Goal: Task Accomplishment & Management: Manage account settings

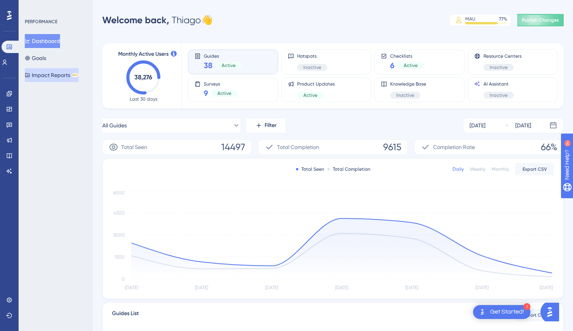
click at [51, 75] on button "Impact Reports BETA" at bounding box center [52, 75] width 54 height 14
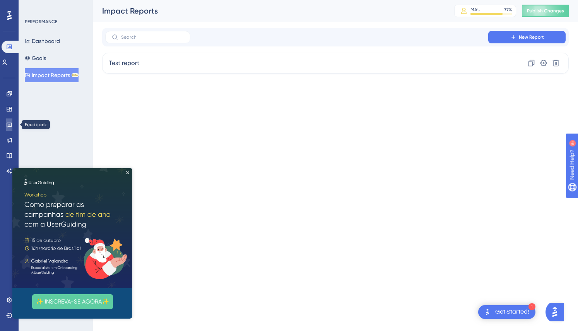
click at [8, 125] on icon at bounding box center [9, 125] width 6 height 6
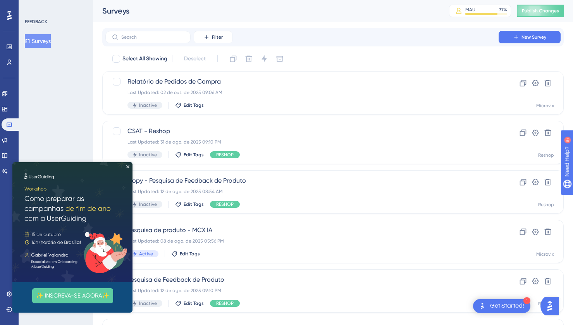
click at [127, 168] on img at bounding box center [72, 222] width 120 height 120
click at [128, 166] on icon "Close Preview" at bounding box center [127, 166] width 3 height 3
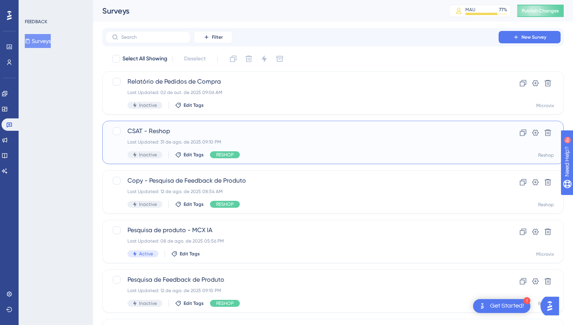
click at [174, 132] on span "CSAT - Reshop" at bounding box center [301, 131] width 349 height 9
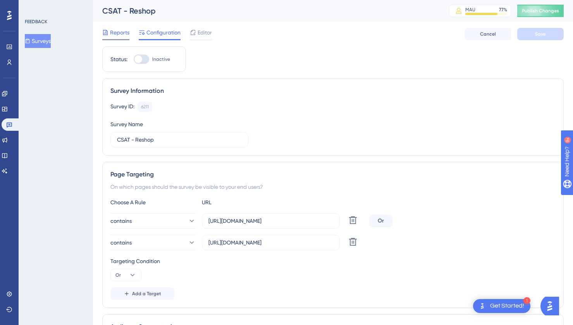
click at [109, 31] on div "Reports" at bounding box center [115, 32] width 27 height 9
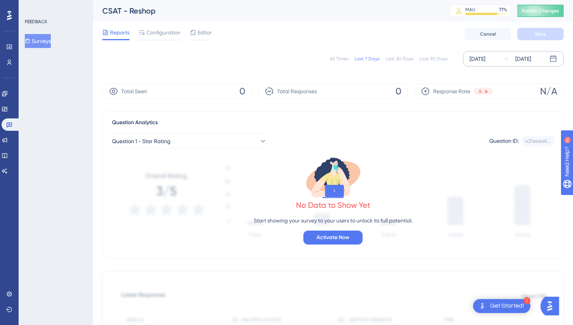
click at [477, 58] on div "[DATE]" at bounding box center [477, 58] width 16 height 9
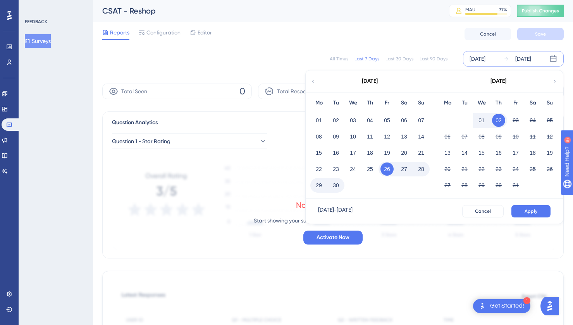
click at [312, 84] on icon at bounding box center [312, 81] width 5 height 7
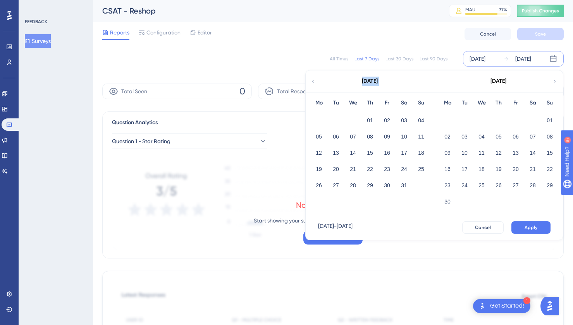
click at [312, 84] on icon at bounding box center [312, 81] width 5 height 7
click at [403, 118] on button "01" at bounding box center [403, 120] width 13 height 13
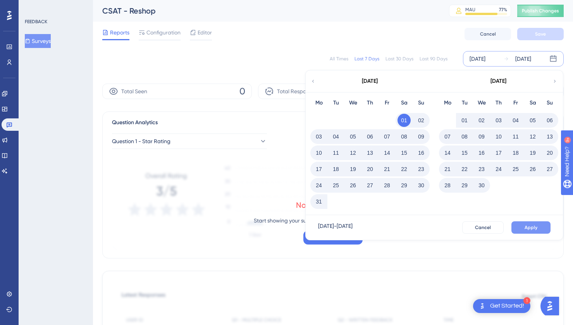
click at [525, 226] on span "Apply" at bounding box center [530, 228] width 13 height 6
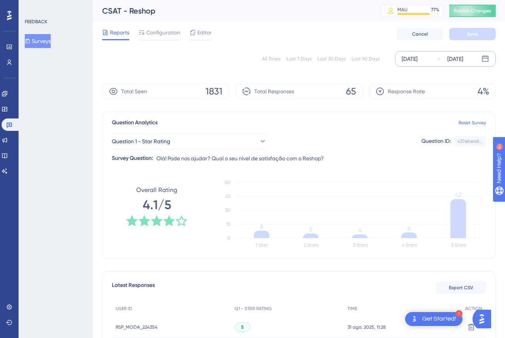
click at [79, 241] on div "FEEDBACK Surveys" at bounding box center [56, 169] width 74 height 338
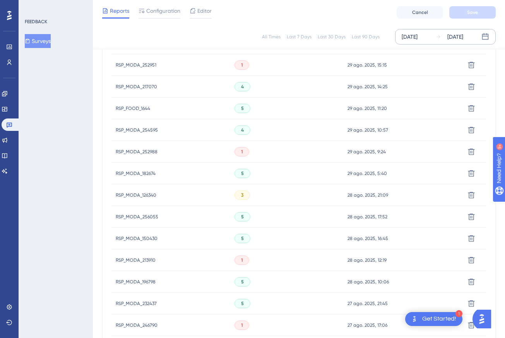
scroll to position [484, 0]
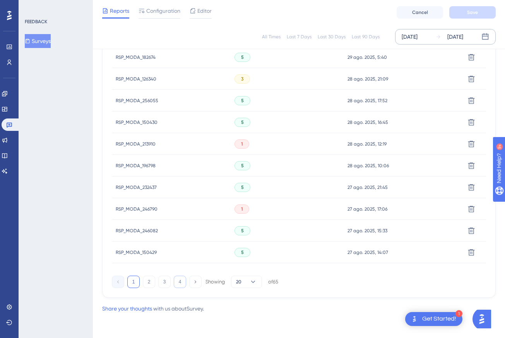
click at [180, 285] on button "4" at bounding box center [180, 282] width 12 height 12
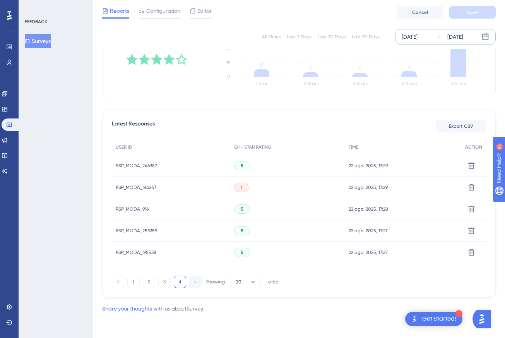
scroll to position [158, 0]
click at [137, 185] on span "RSP_MODA_184247" at bounding box center [136, 187] width 41 height 6
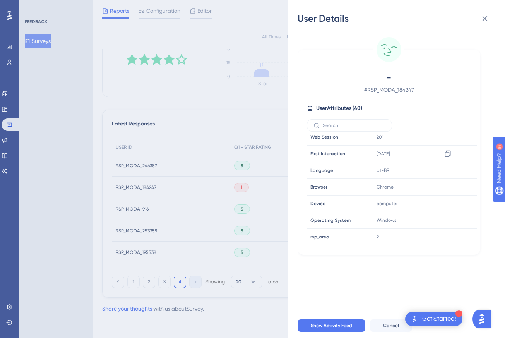
scroll to position [0, 0]
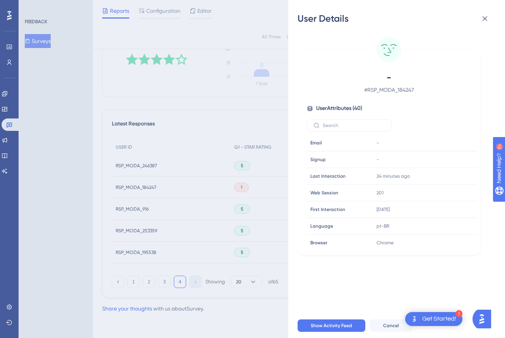
click at [78, 191] on div "User Details - # RSP_MODA_184247 User Attributes ( 40 ) Email Email - Signup Si…" at bounding box center [252, 169] width 505 height 338
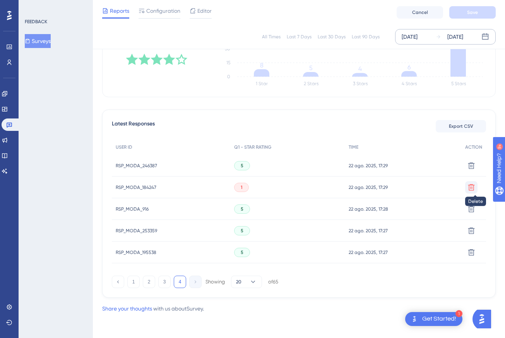
click at [472, 187] on icon at bounding box center [471, 187] width 7 height 7
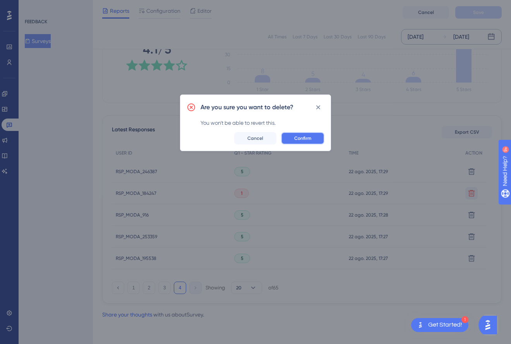
click at [301, 141] on button "Confirm" at bounding box center [302, 138] width 43 height 12
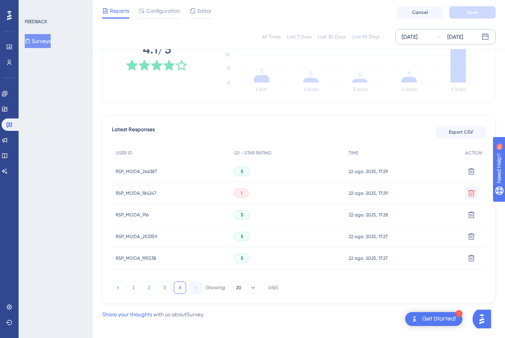
click at [145, 194] on span "RSP_MODA_184247" at bounding box center [136, 193] width 41 height 6
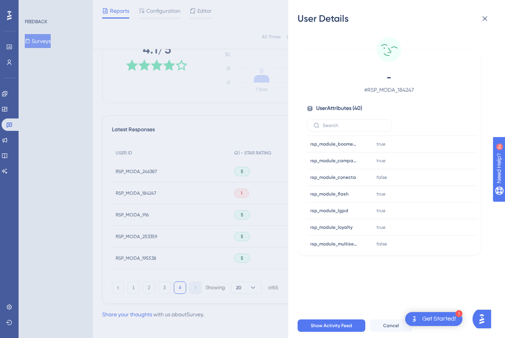
scroll to position [552, 0]
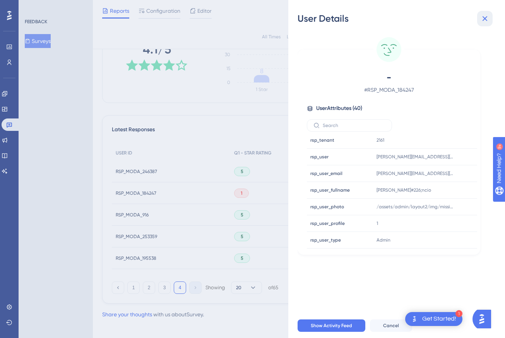
click at [482, 19] on icon at bounding box center [484, 18] width 9 height 9
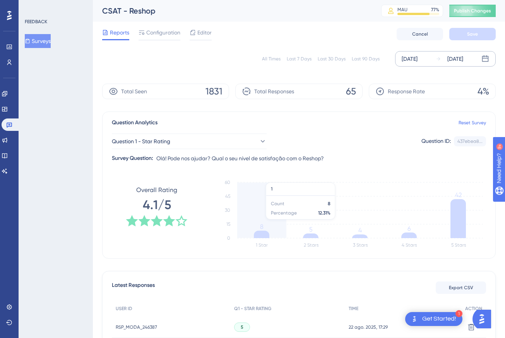
scroll to position [158, 0]
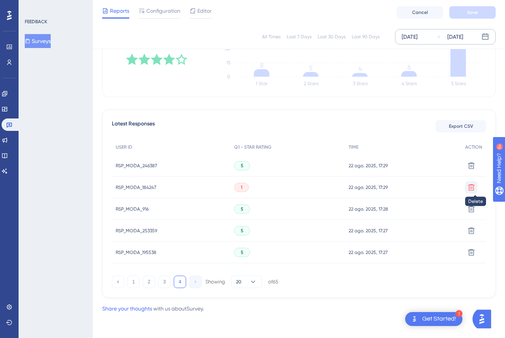
click at [473, 185] on icon at bounding box center [471, 187] width 7 height 7
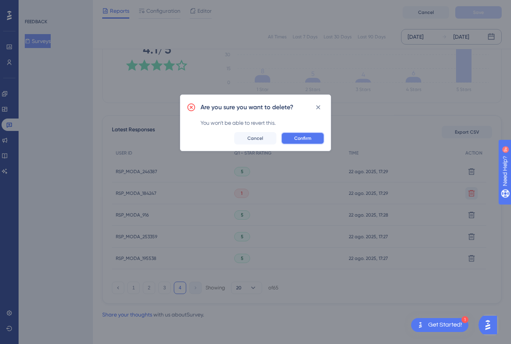
click at [299, 139] on span "Confirm" at bounding box center [302, 138] width 17 height 6
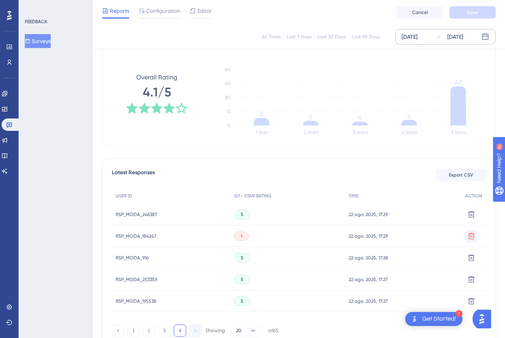
scroll to position [108, 0]
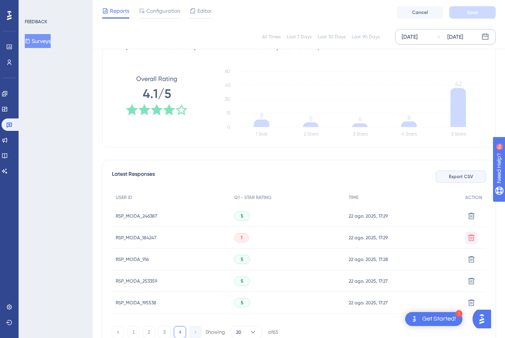
click at [457, 176] on span "Export CSV" at bounding box center [461, 176] width 24 height 6
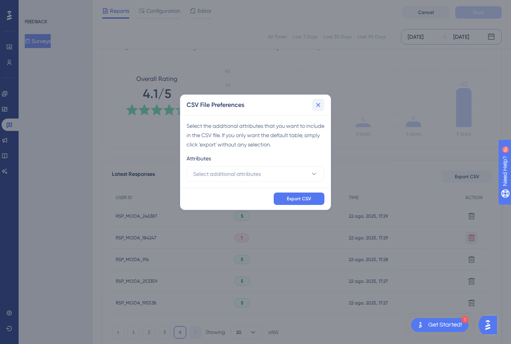
click at [321, 104] on icon at bounding box center [318, 105] width 8 height 8
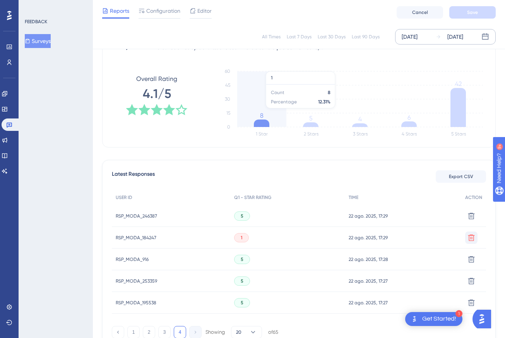
click at [260, 108] on icon "1 Star 2 Stars 3 Stars 4 Stars 5 Stars 0 15 30 45 60 8 5 4 6 42" at bounding box center [348, 102] width 275 height 77
click at [265, 122] on icon at bounding box center [261, 123] width 15 height 7
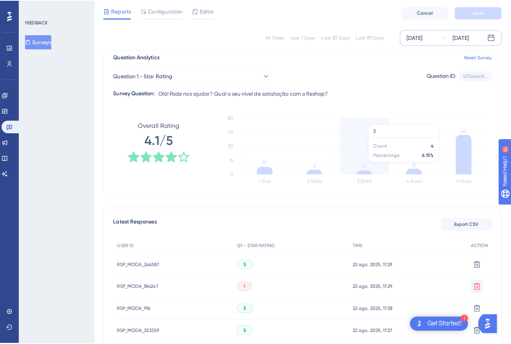
scroll to position [68, 0]
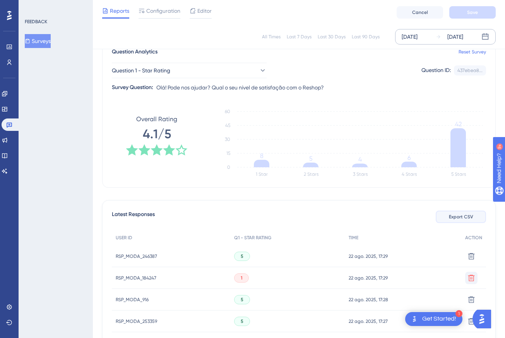
click at [452, 218] on span "Export CSV" at bounding box center [461, 217] width 24 height 6
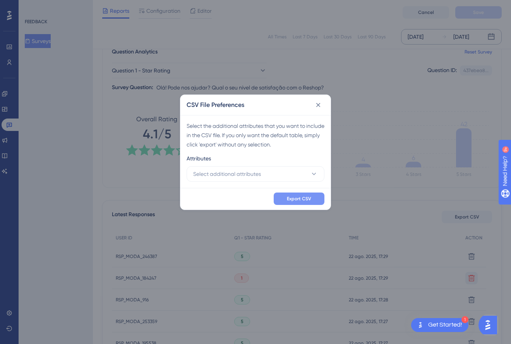
click at [288, 199] on span "Export CSV" at bounding box center [299, 199] width 24 height 6
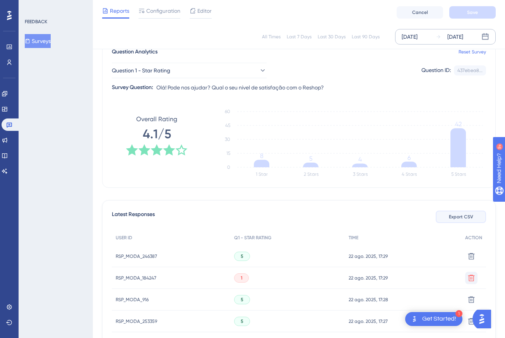
click at [450, 214] on span "Export CSV" at bounding box center [461, 217] width 24 height 6
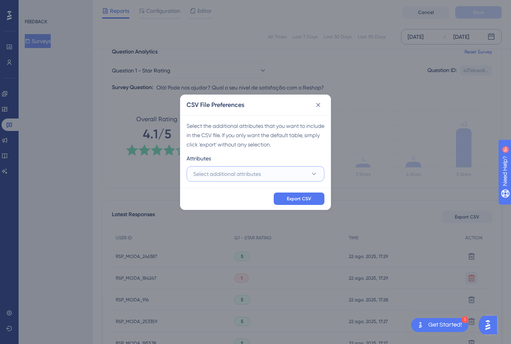
click at [260, 174] on span "Select additional attributes" at bounding box center [227, 173] width 68 height 9
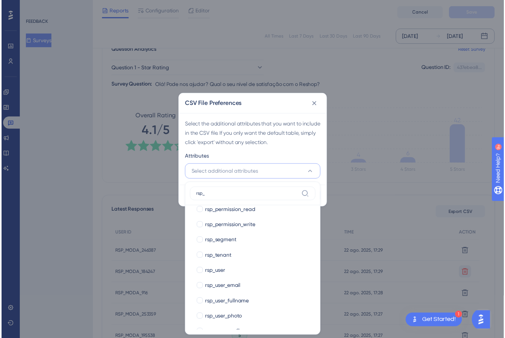
scroll to position [335, 0]
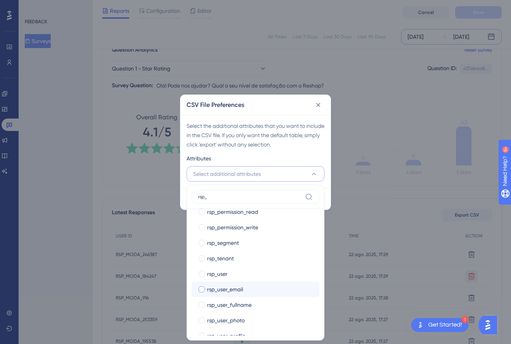
type input "rsp_"
click at [200, 289] on div at bounding box center [202, 289] width 6 height 6
checkbox input "true"
click at [279, 158] on div "Attributes" at bounding box center [256, 160] width 138 height 12
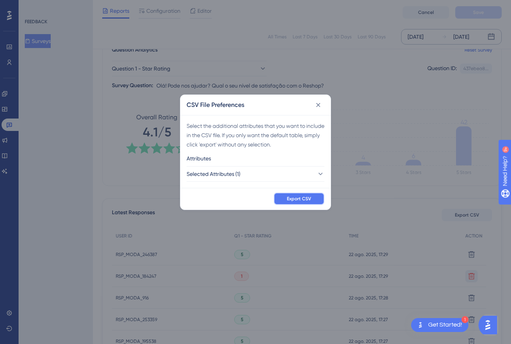
click at [298, 198] on span "Export CSV" at bounding box center [299, 199] width 24 height 6
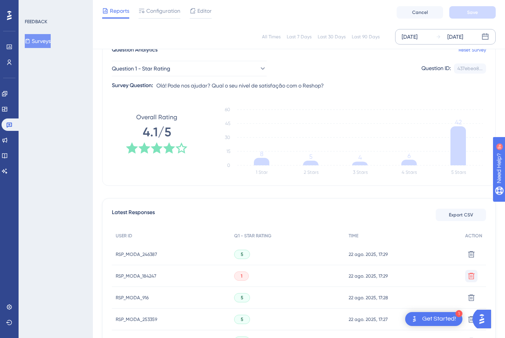
click at [79, 123] on div "FEEDBACK Surveys" at bounding box center [56, 169] width 74 height 338
click at [10, 124] on icon at bounding box center [9, 125] width 6 height 6
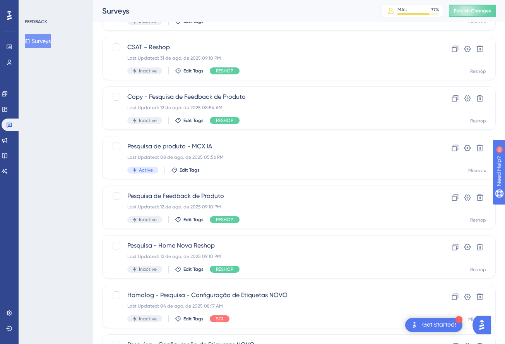
scroll to position [84, 0]
click at [226, 193] on span "Pesquisa de Feedback de Produto" at bounding box center [267, 195] width 281 height 9
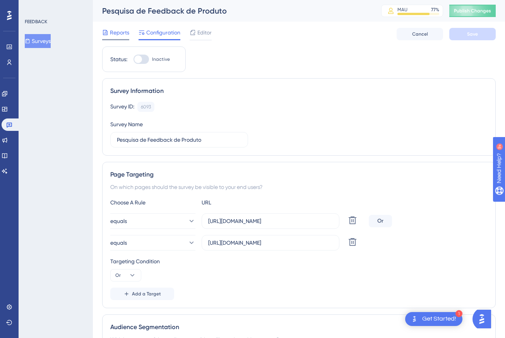
click at [113, 32] on span "Reports" at bounding box center [119, 32] width 19 height 9
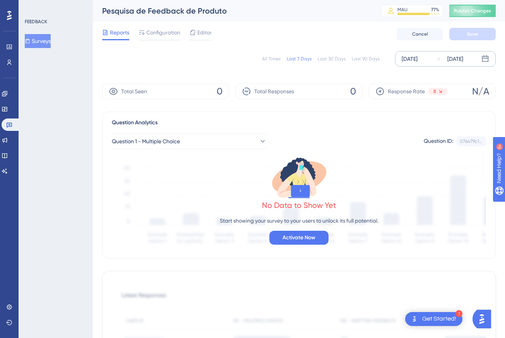
click at [417, 62] on div "[DATE]" at bounding box center [410, 58] width 16 height 9
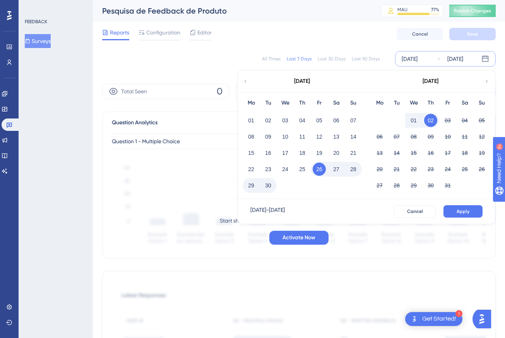
click at [245, 79] on icon at bounding box center [245, 81] width 5 height 7
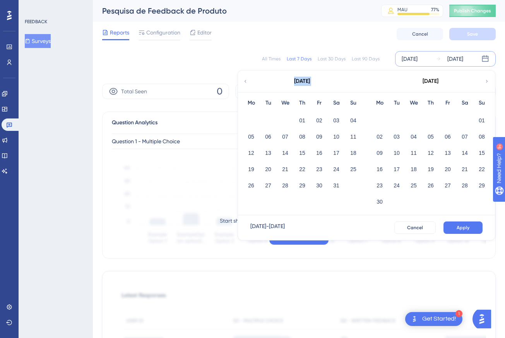
click at [245, 79] on icon at bounding box center [245, 81] width 5 height 7
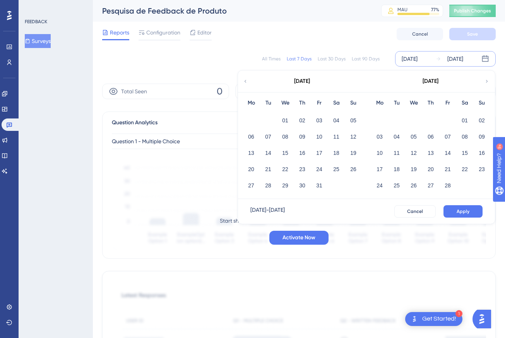
click at [245, 79] on icon at bounding box center [245, 81] width 5 height 7
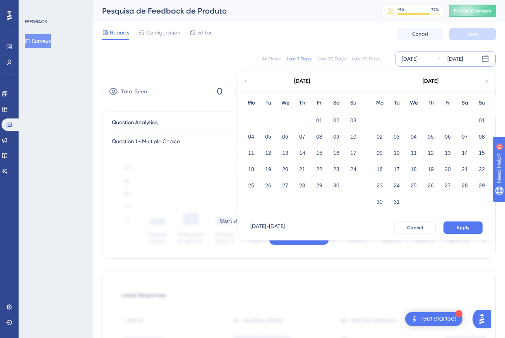
click at [486, 80] on icon at bounding box center [486, 81] width 5 height 7
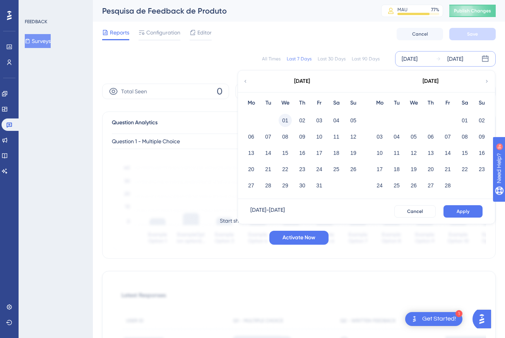
click at [285, 121] on button "01" at bounding box center [285, 120] width 13 height 13
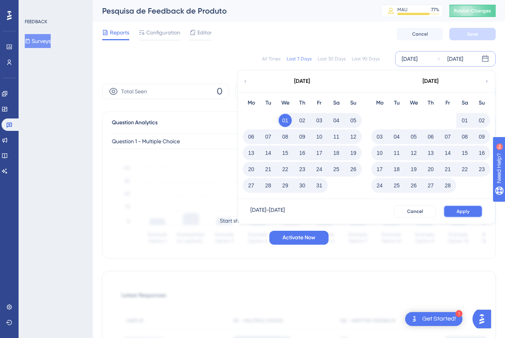
click at [457, 211] on span "Apply" at bounding box center [463, 211] width 13 height 6
